Goal: Task Accomplishment & Management: Manage account settings

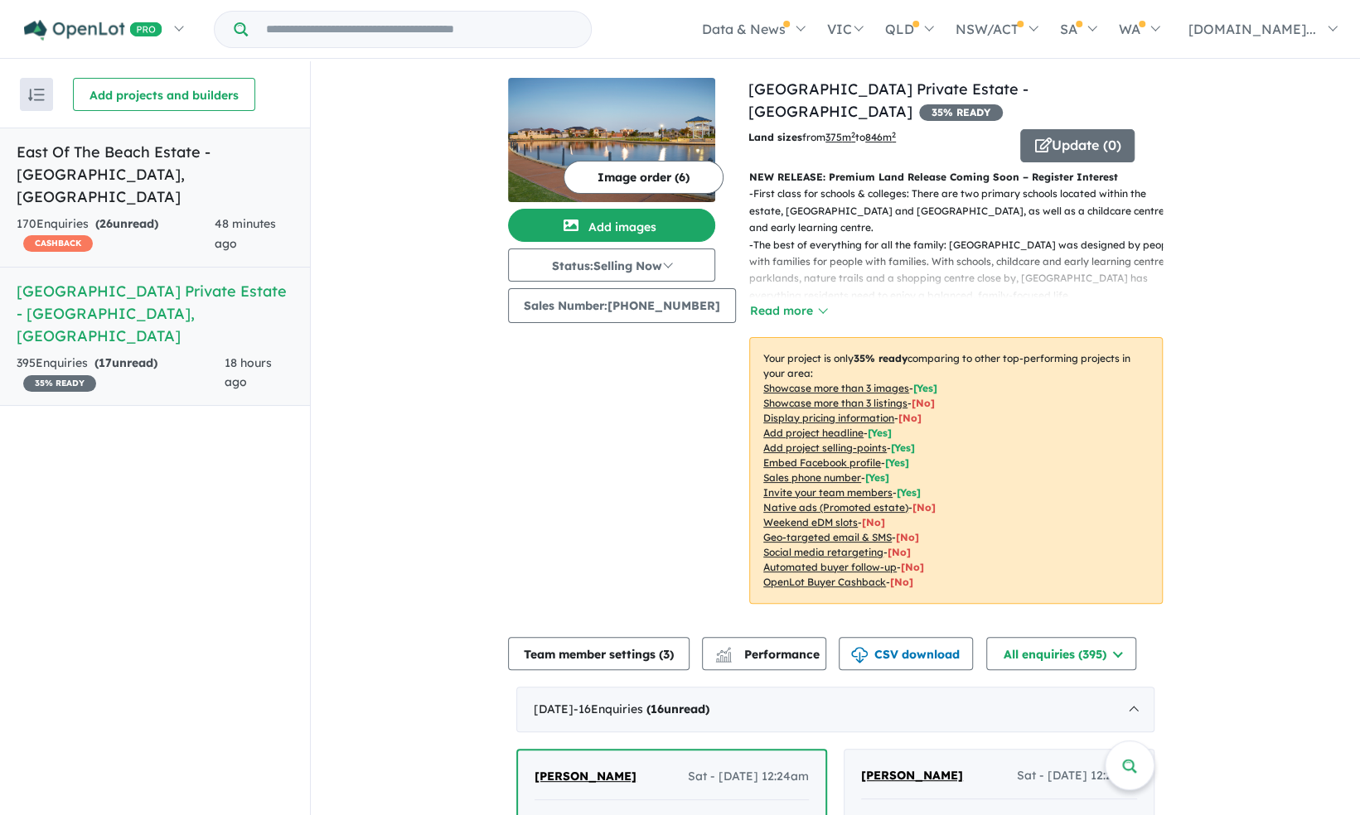
click at [149, 189] on link "East Of The Beach Estate - [GEOGRAPHIC_DATA] , [GEOGRAPHIC_DATA] 170 Enquir ies…" at bounding box center [155, 198] width 310 height 140
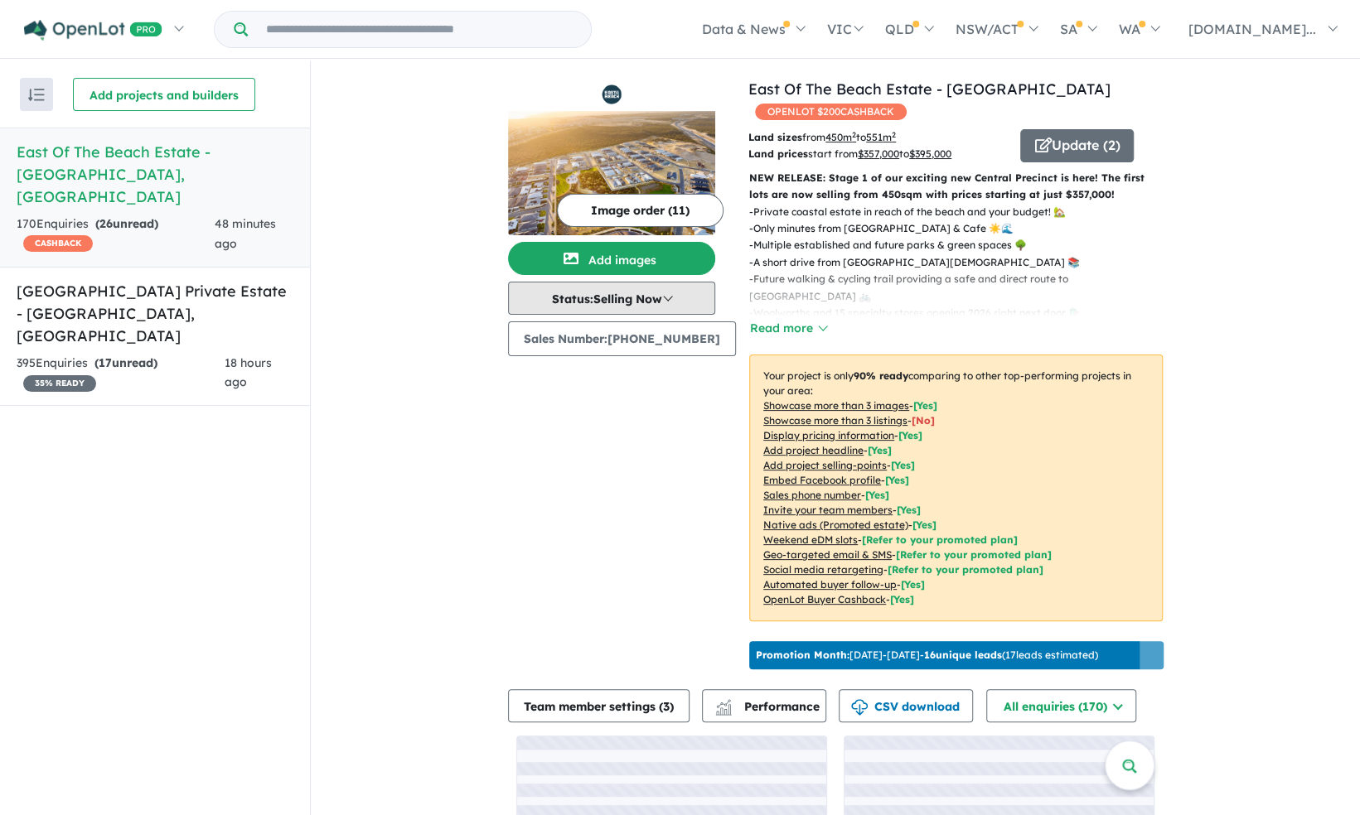
click at [662, 294] on button "Status: Selling Now" at bounding box center [611, 298] width 207 height 33
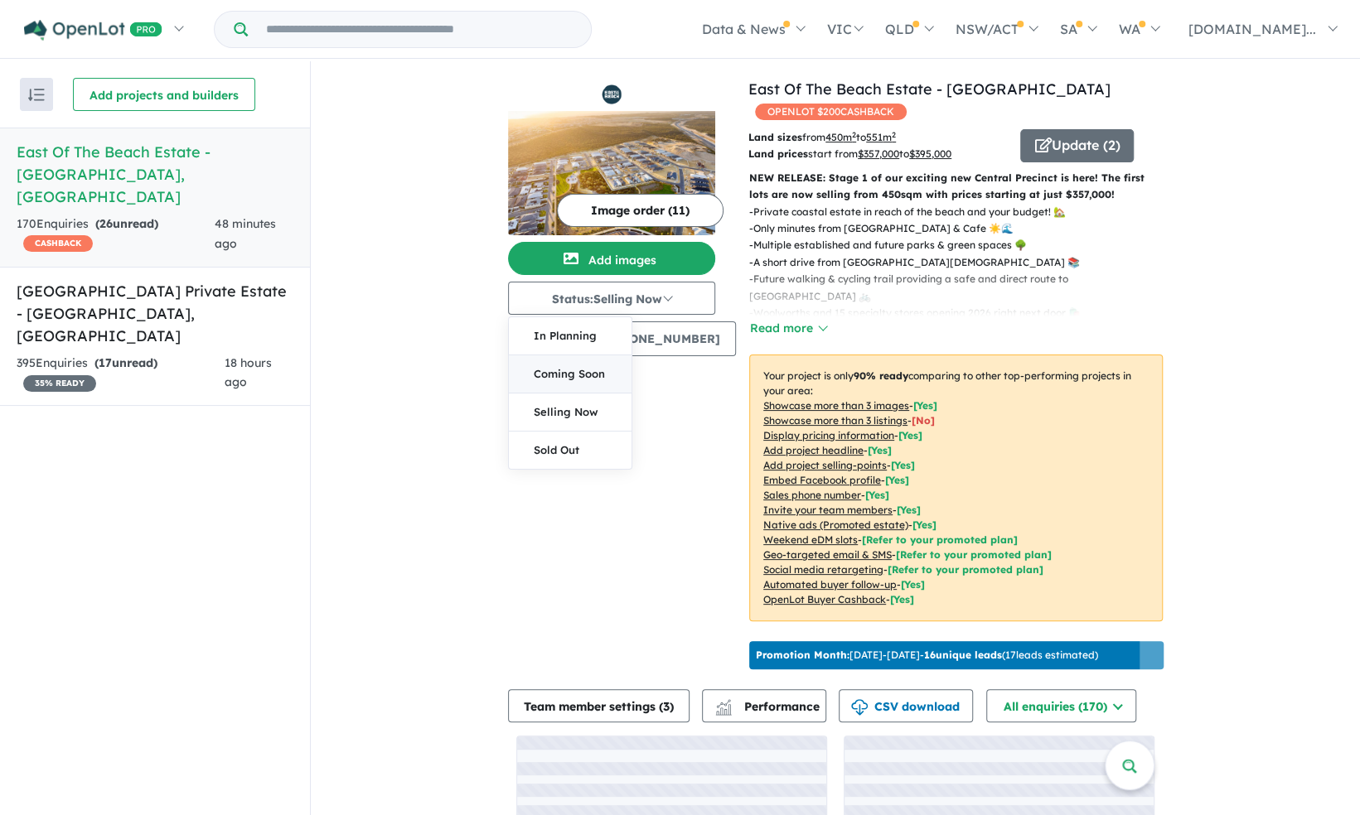
click at [605, 372] on button "Coming Soon" at bounding box center [570, 374] width 123 height 38
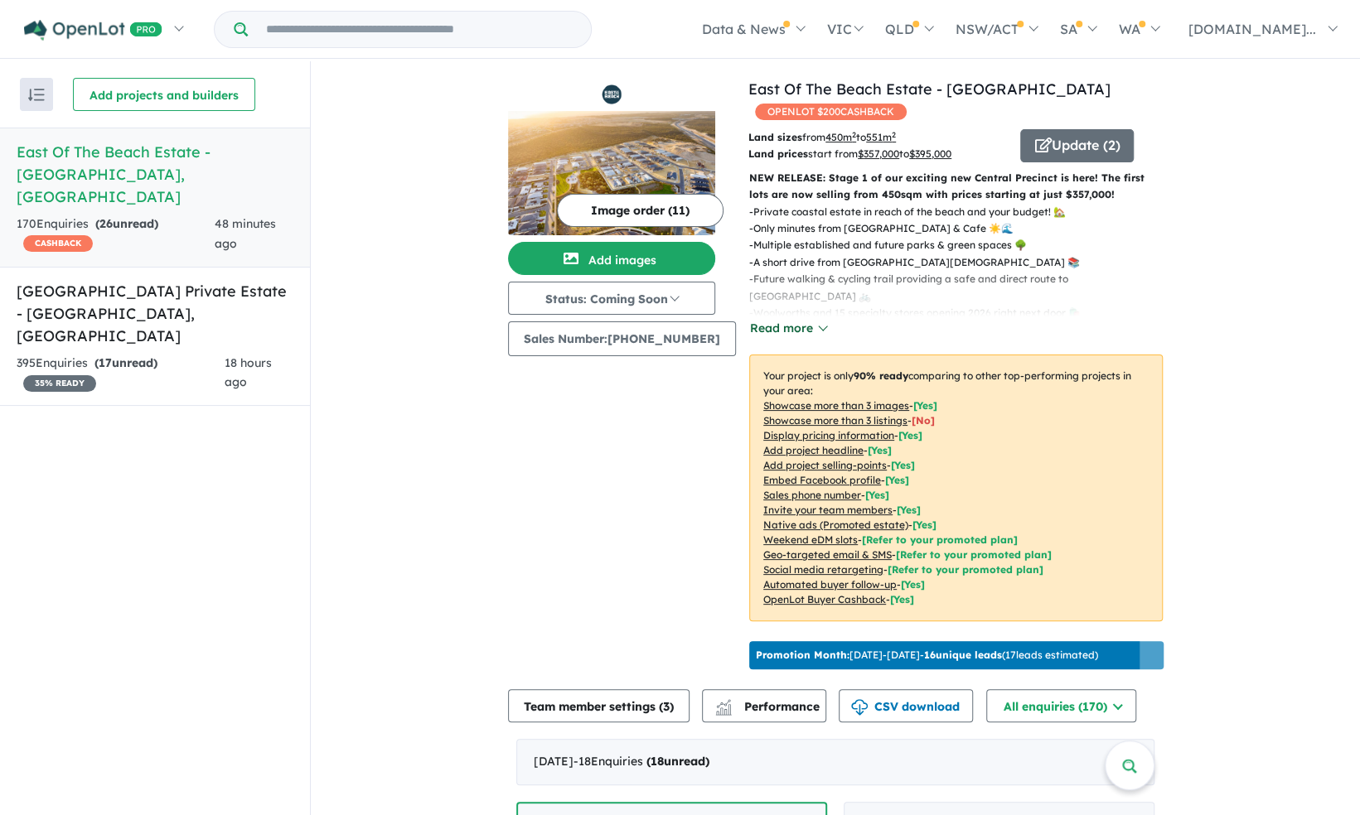
click at [804, 322] on button "Read more" at bounding box center [788, 328] width 78 height 19
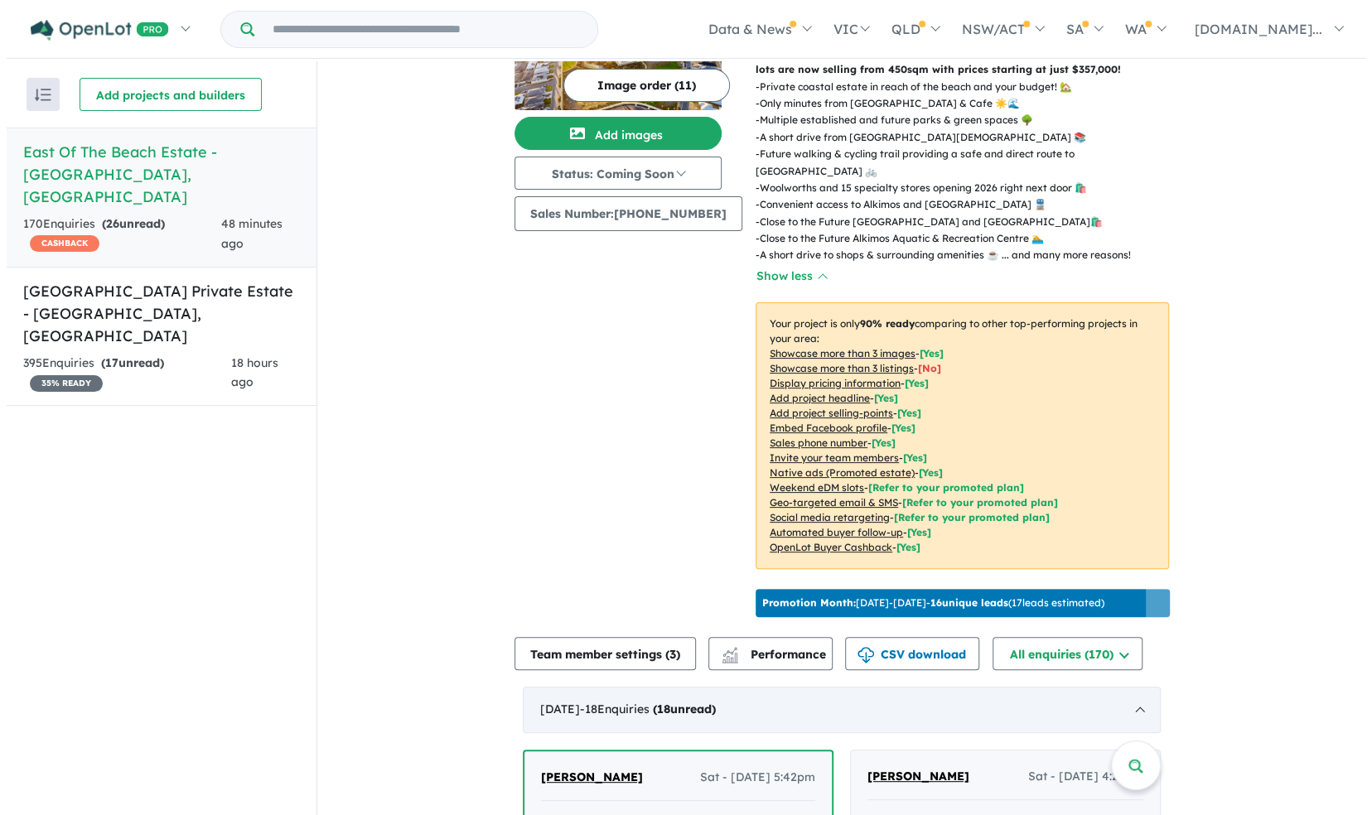
scroll to position [1, 0]
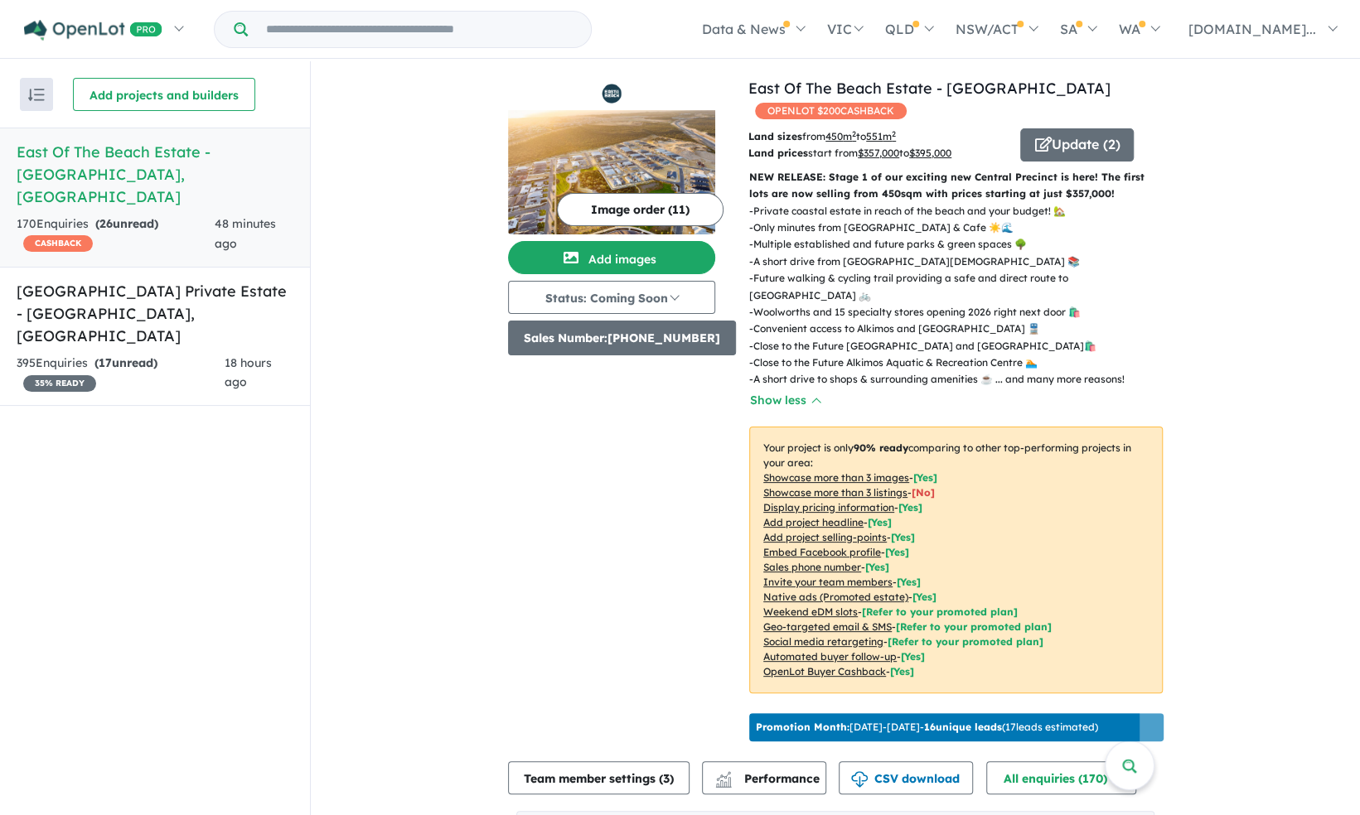
click at [631, 333] on button "Sales Number: [PHONE_NUMBER]" at bounding box center [622, 338] width 228 height 35
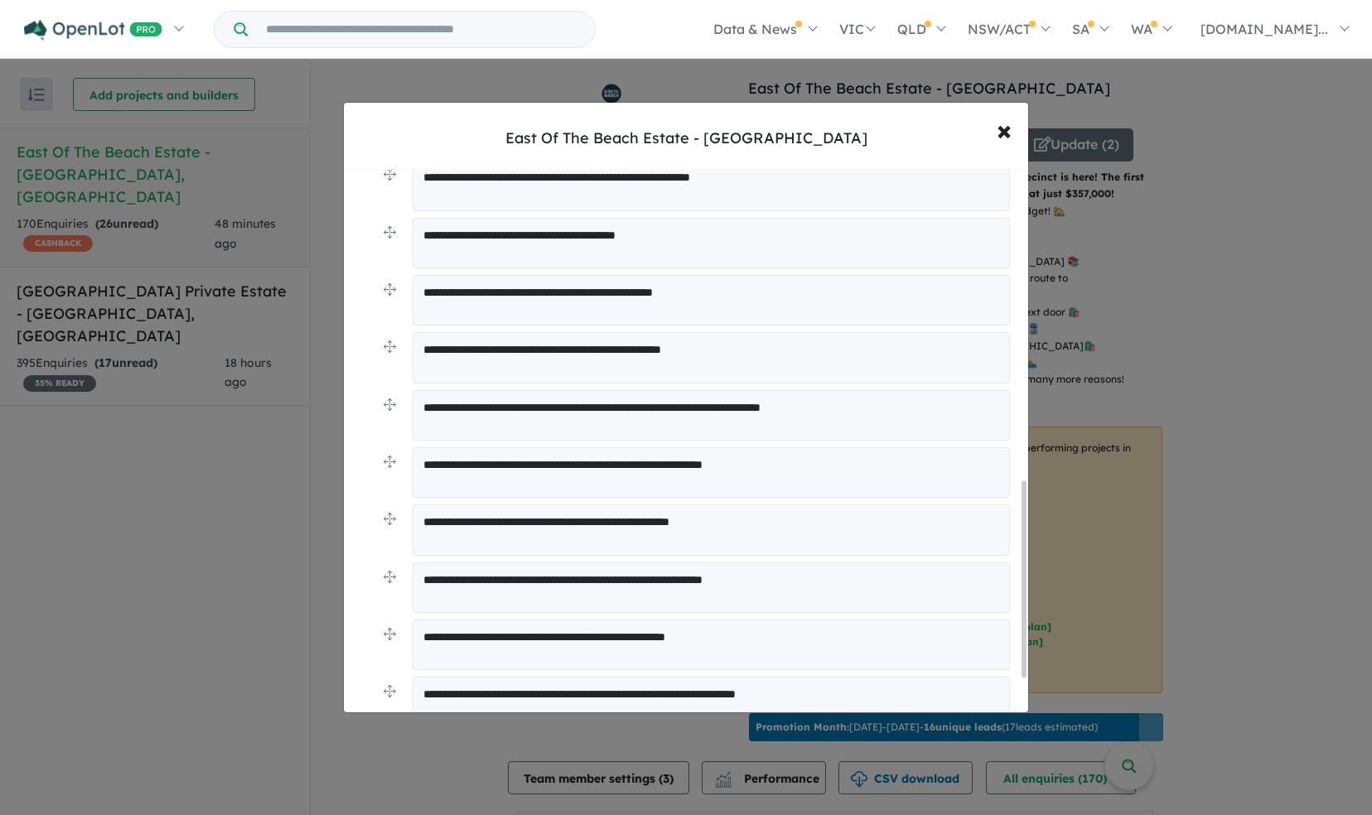
scroll to position [988, 0]
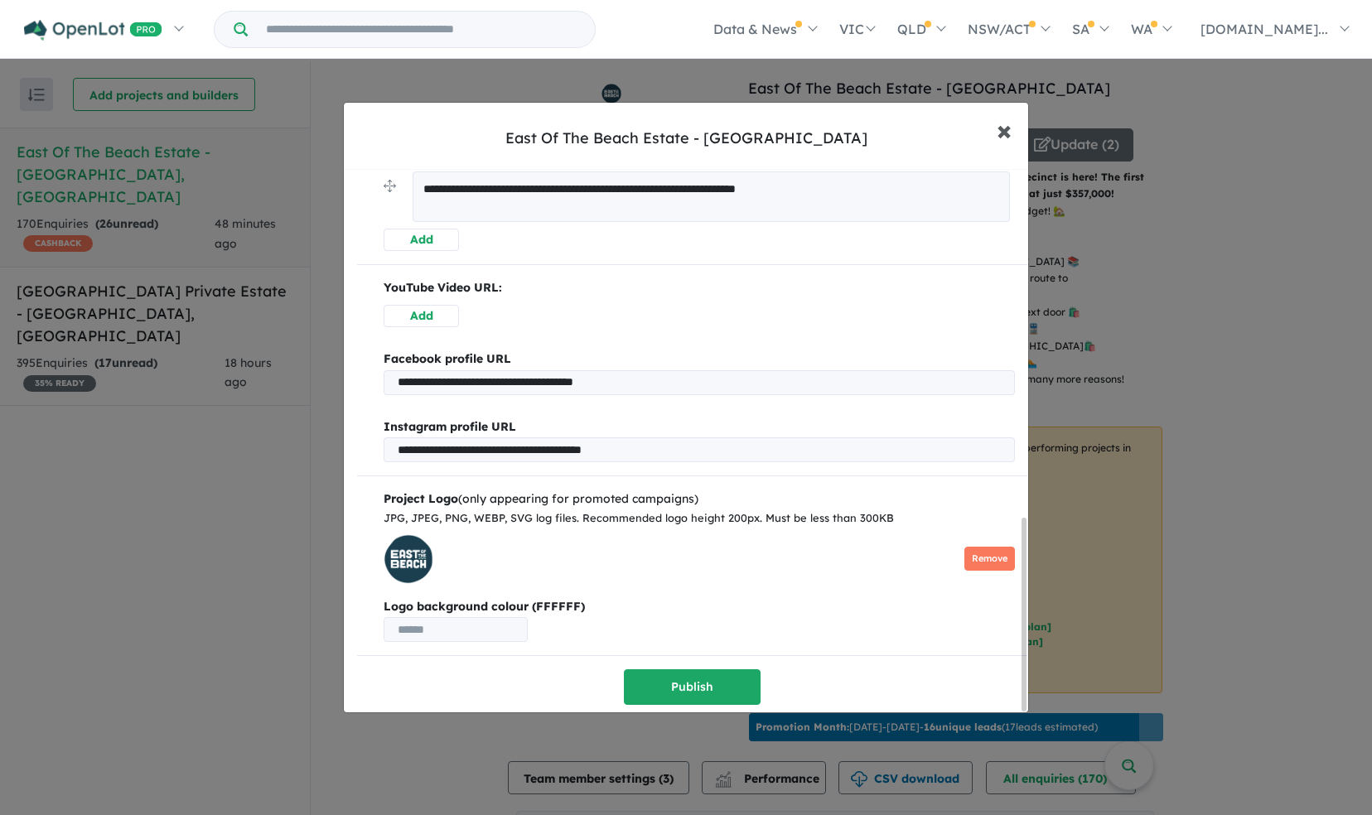
click at [1007, 126] on span "×" at bounding box center [1004, 130] width 15 height 36
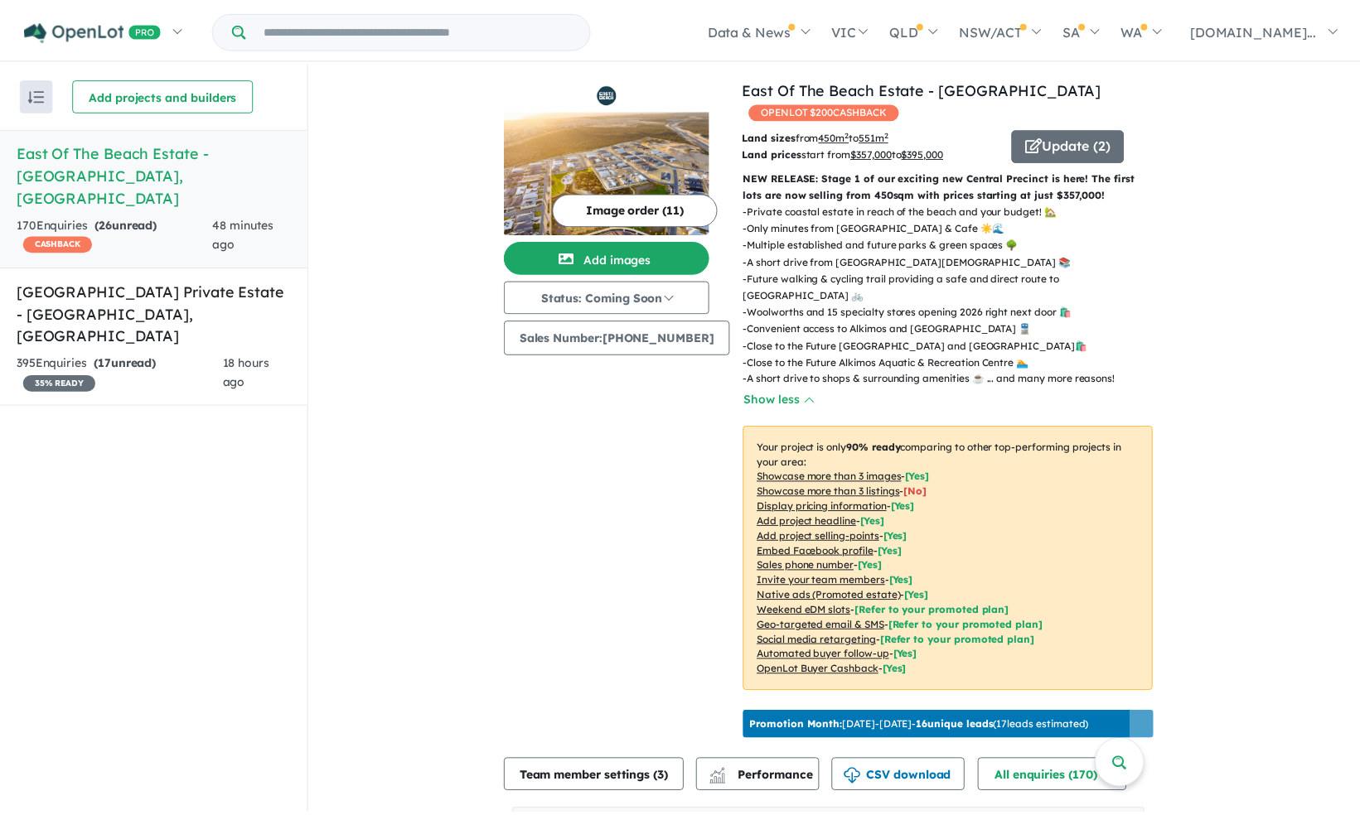
scroll to position [0, 0]
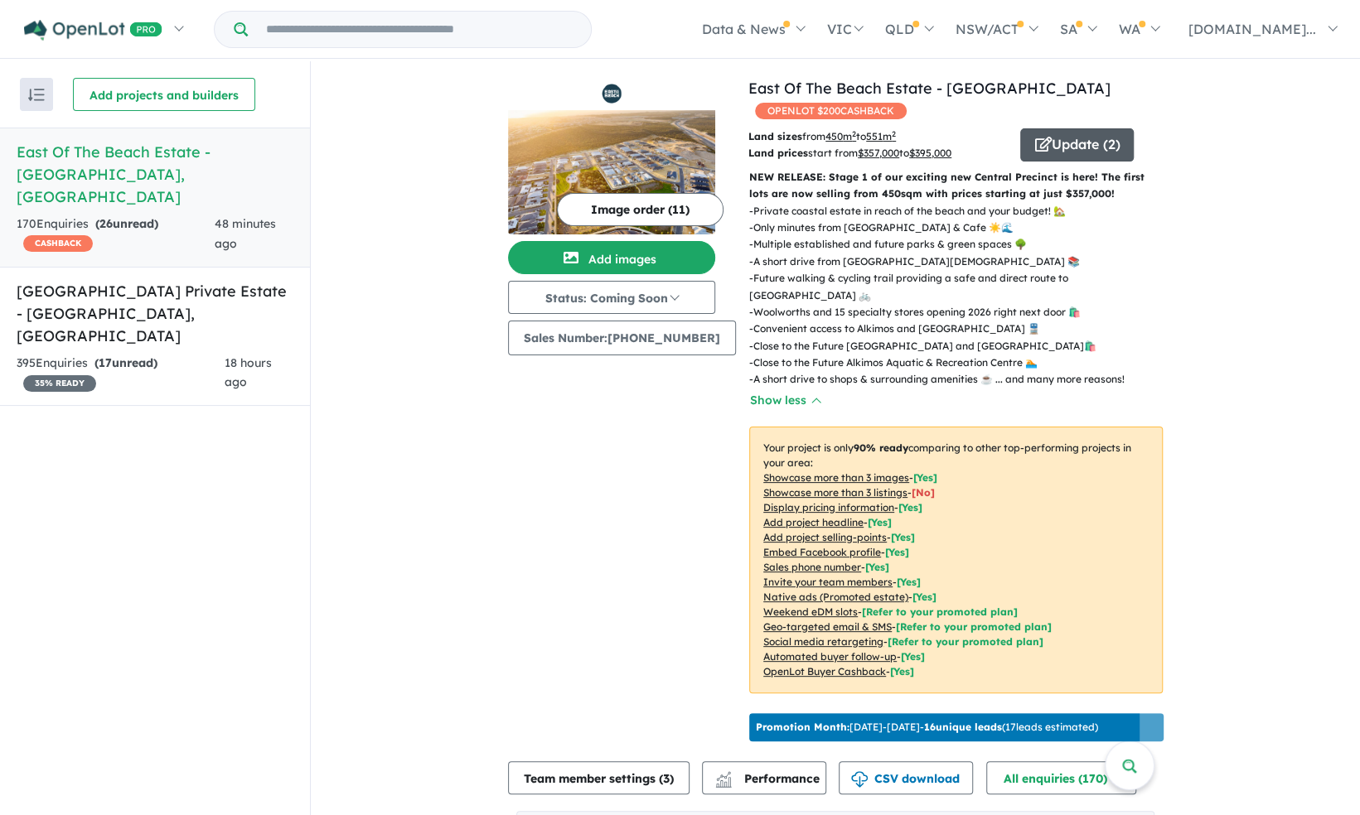
click at [1047, 136] on button "Update ( 2 )" at bounding box center [1077, 144] width 114 height 33
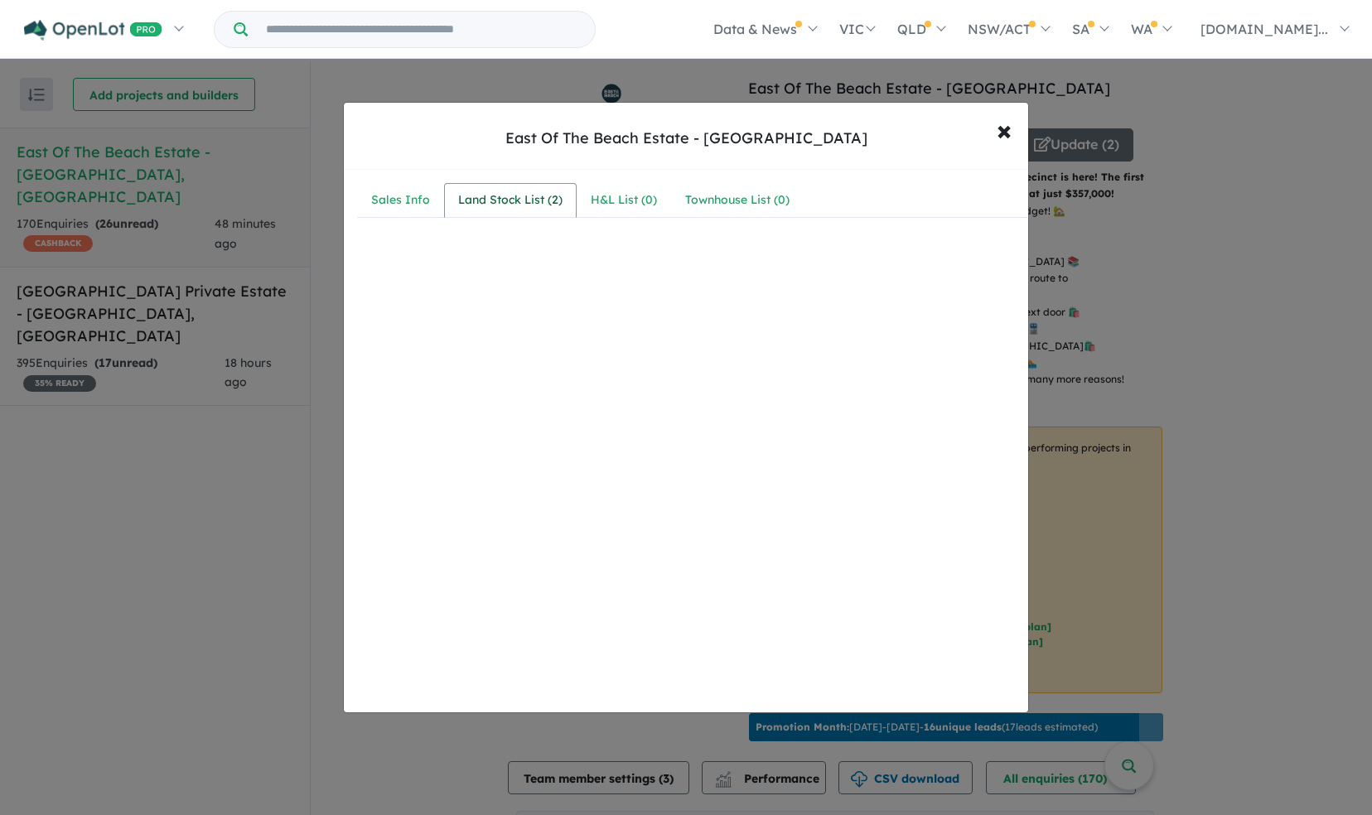
click at [531, 204] on div "Land Stock List ( 2 )" at bounding box center [510, 201] width 104 height 20
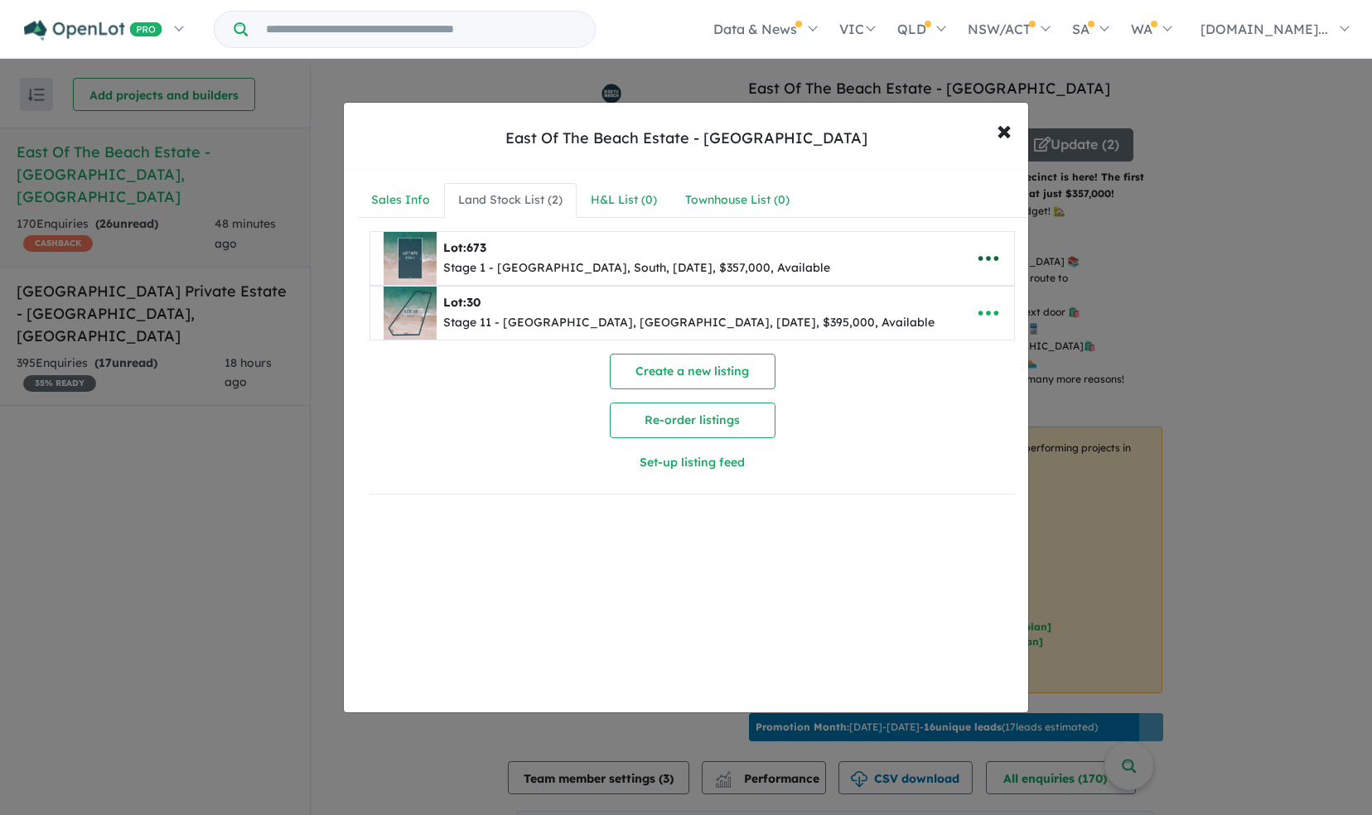
click at [979, 252] on icon "button" at bounding box center [988, 258] width 25 height 25
click at [941, 340] on link "Remove" at bounding box center [952, 337] width 123 height 38
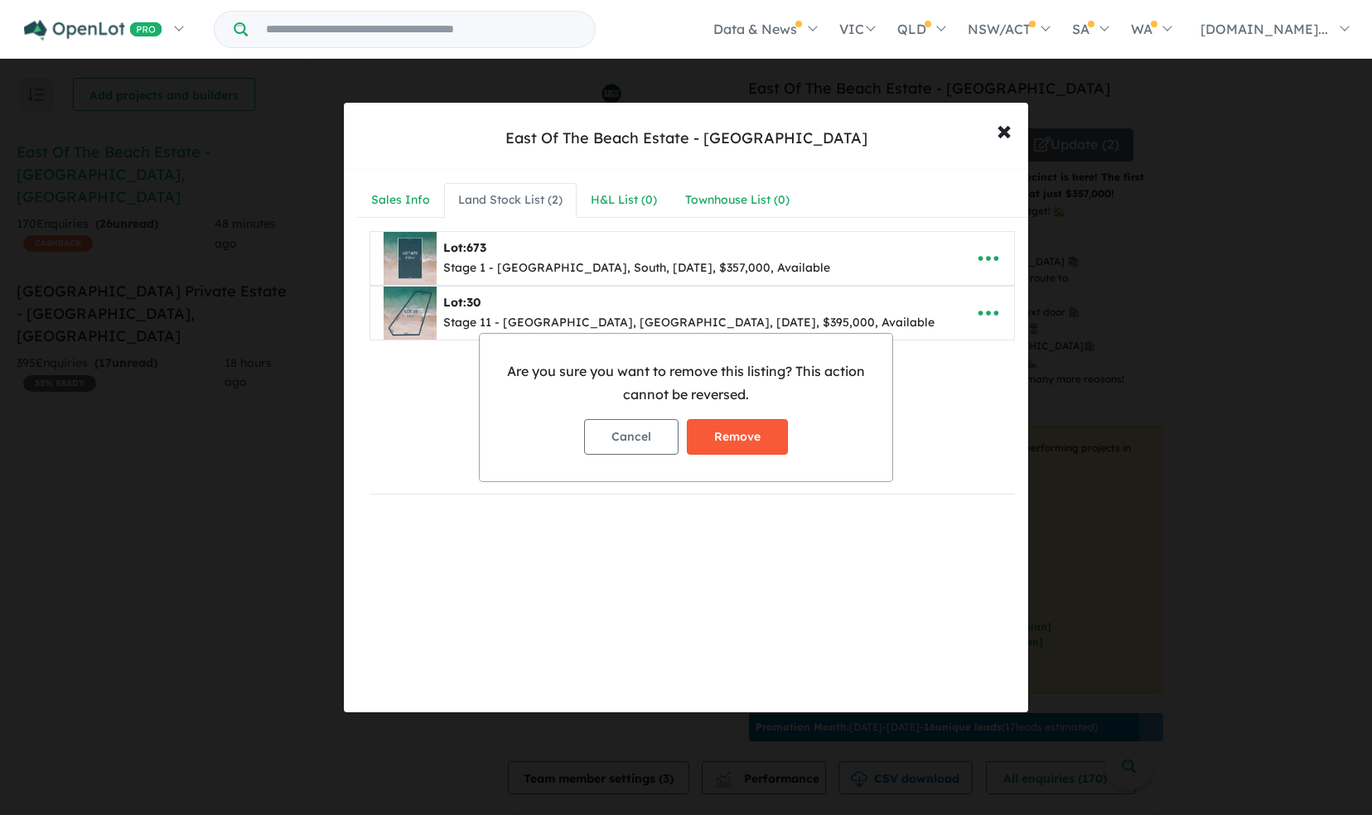
click at [746, 437] on button "Remove" at bounding box center [737, 437] width 101 height 36
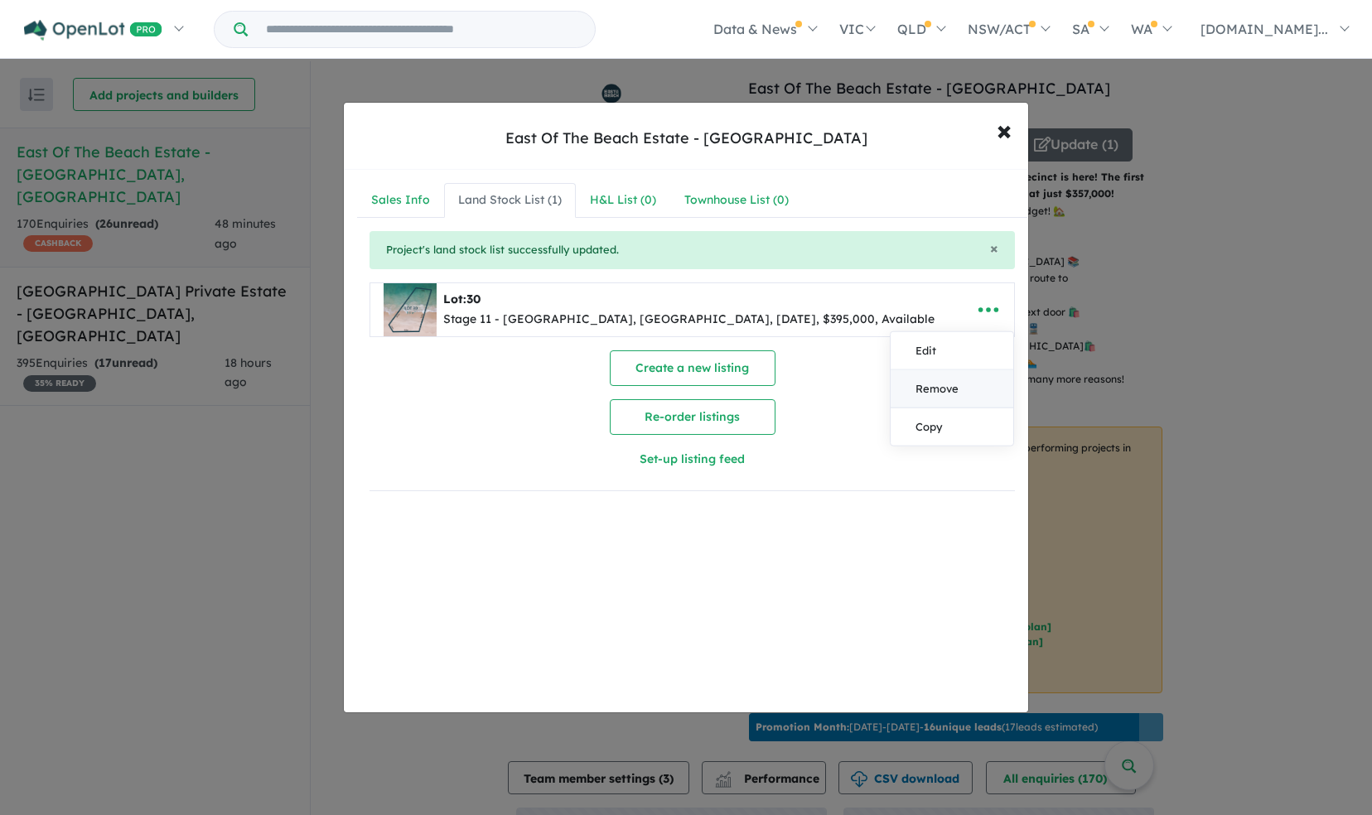
click at [937, 370] on link "Remove" at bounding box center [952, 389] width 123 height 38
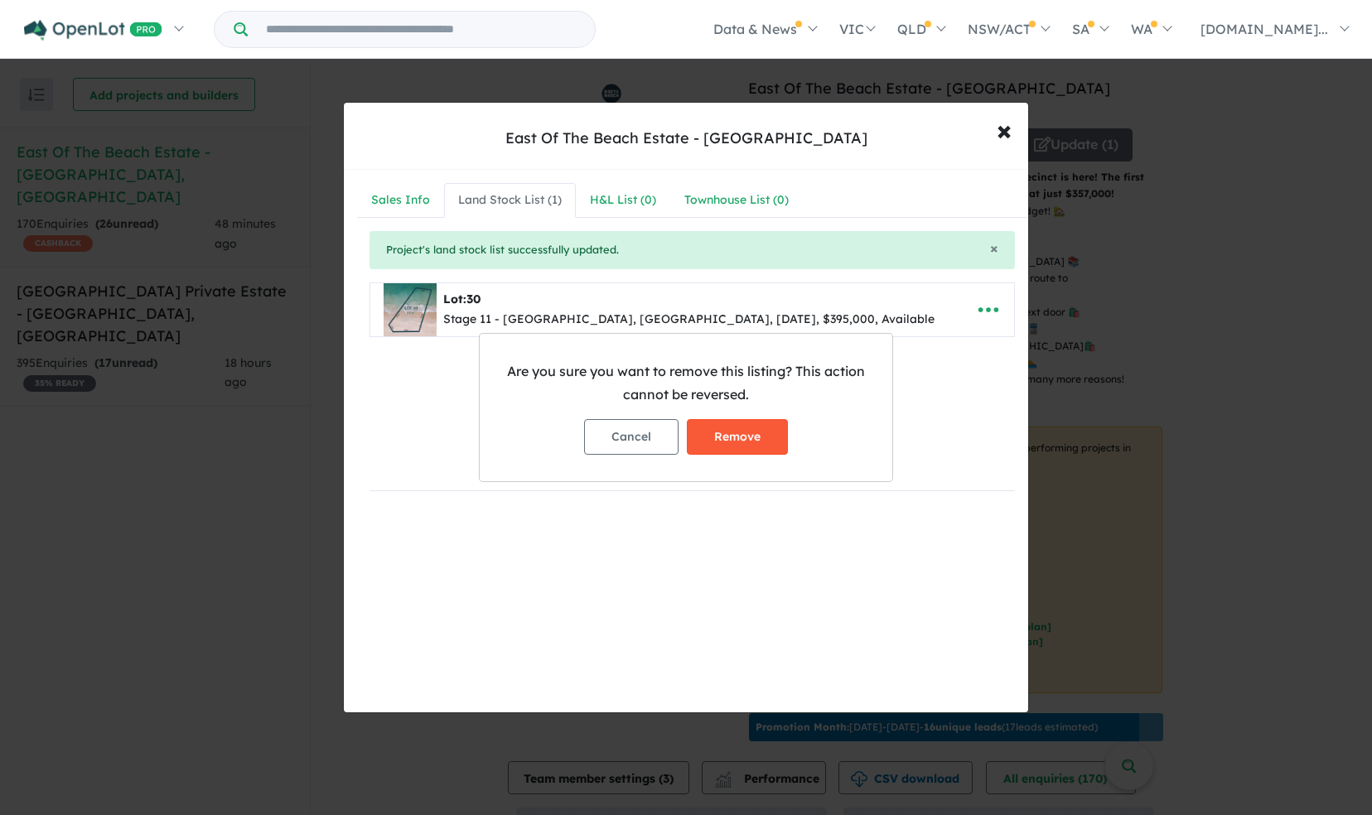
click at [751, 433] on button "Remove" at bounding box center [737, 437] width 101 height 36
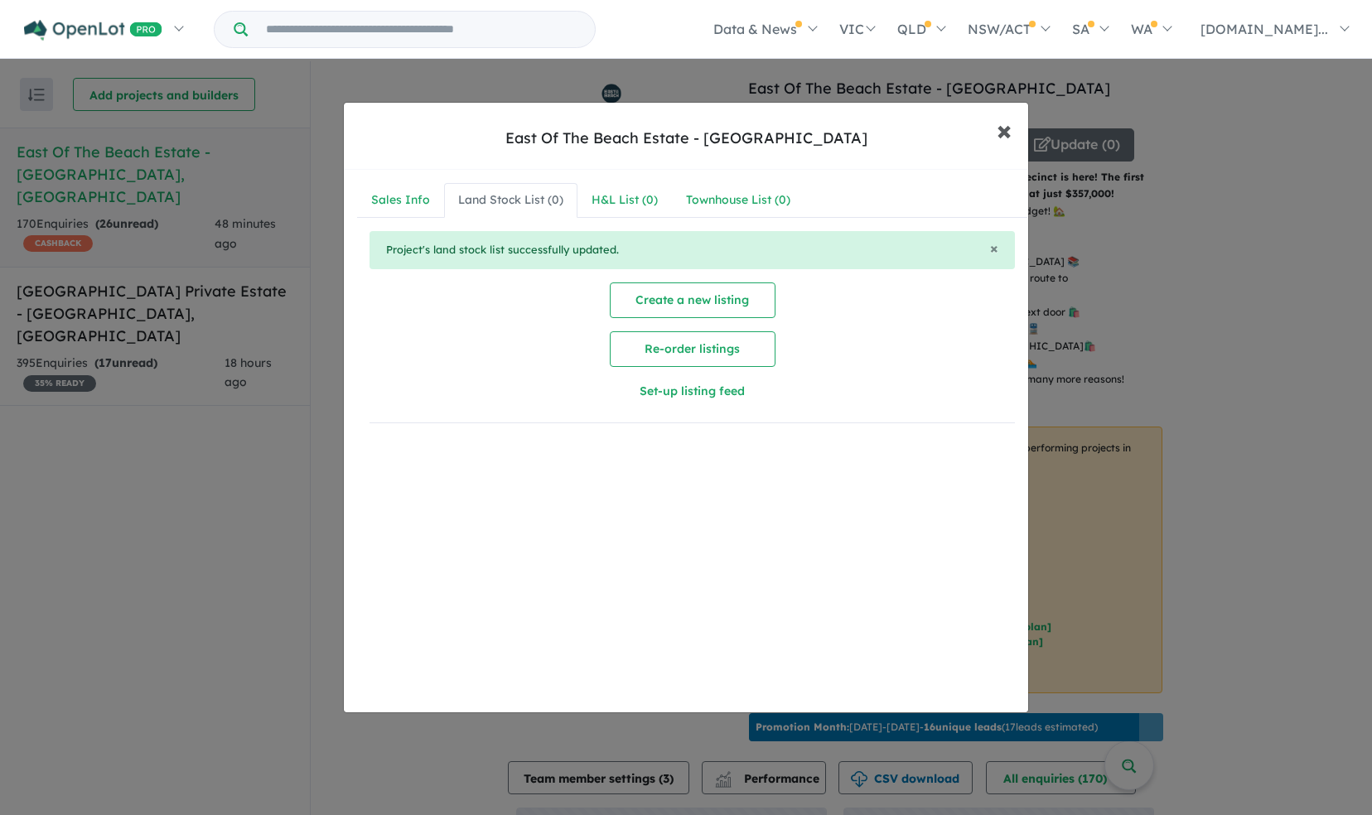
click at [1008, 138] on span "×" at bounding box center [1004, 130] width 15 height 36
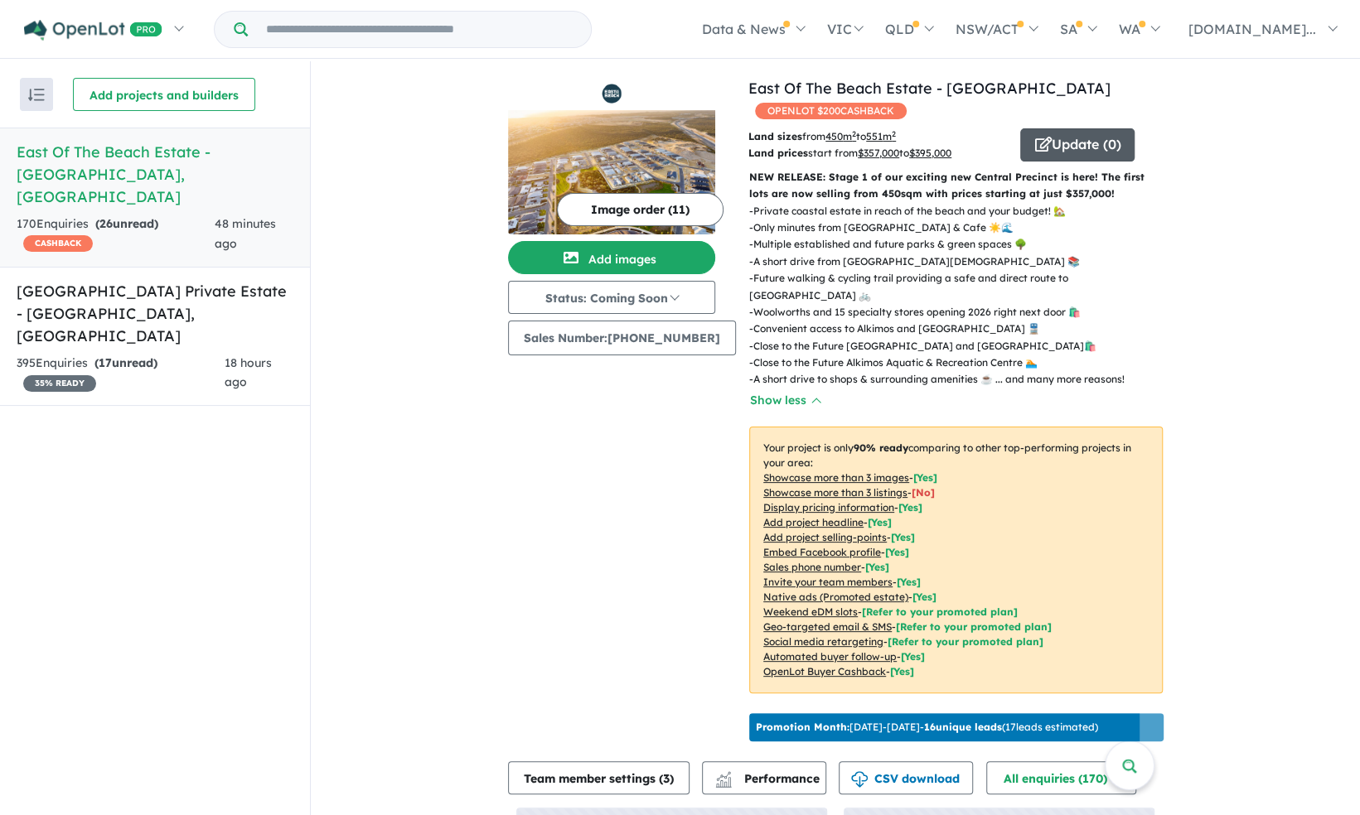
click at [1061, 138] on button "Update ( 0 )" at bounding box center [1077, 144] width 114 height 33
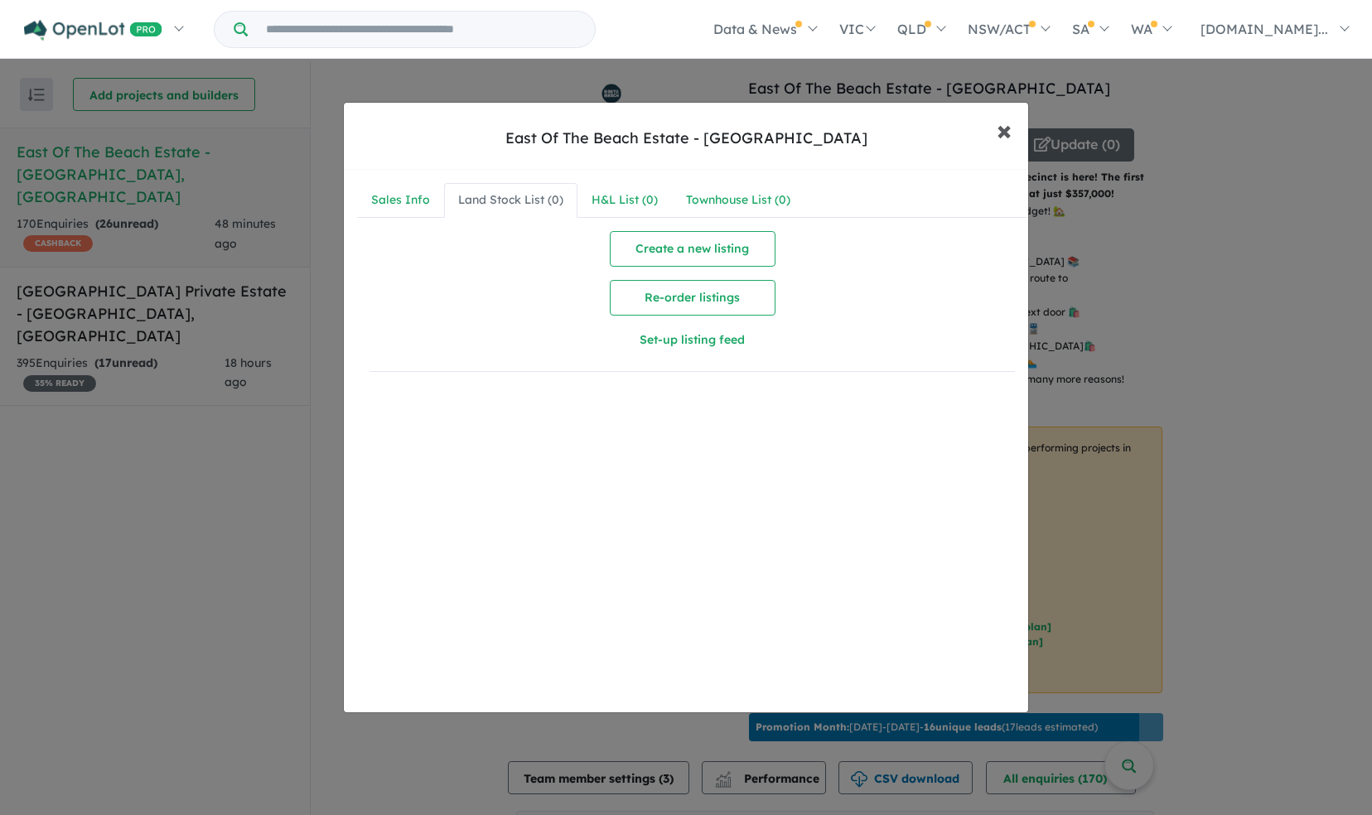
click at [1007, 127] on span "×" at bounding box center [1004, 130] width 15 height 36
